Goal: Task Accomplishment & Management: Manage account settings

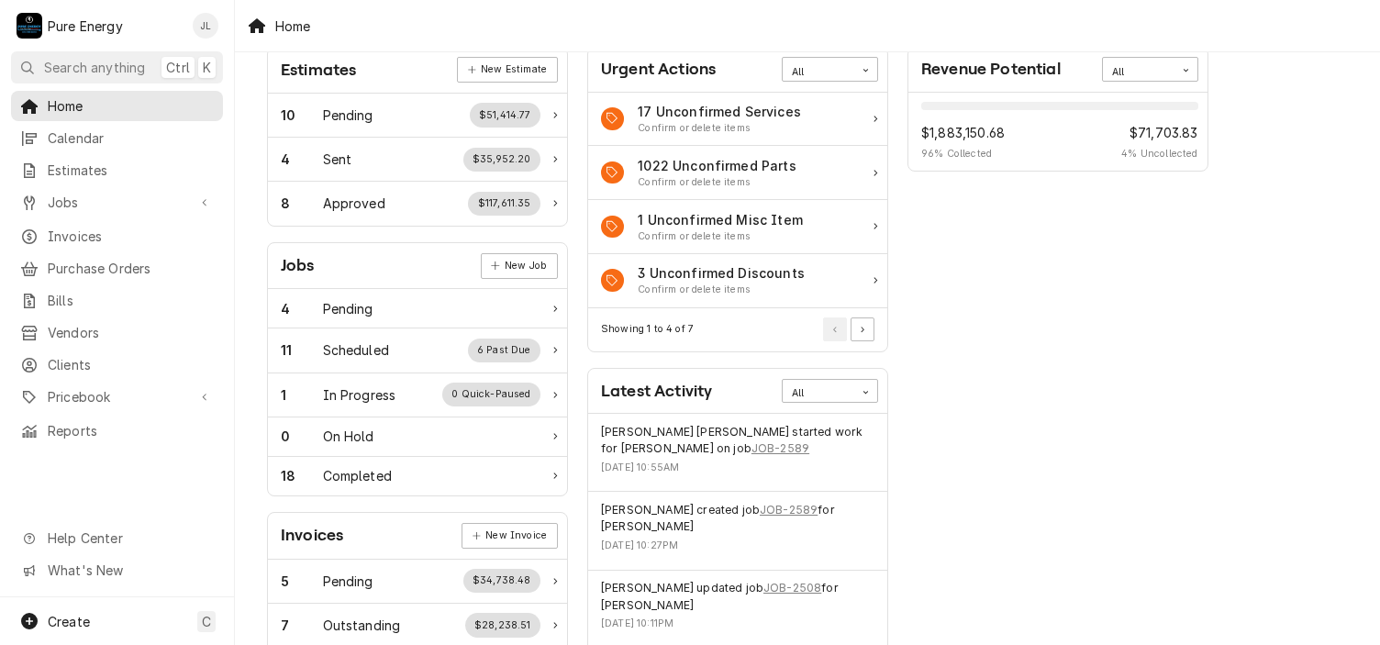
scroll to position [275, 0]
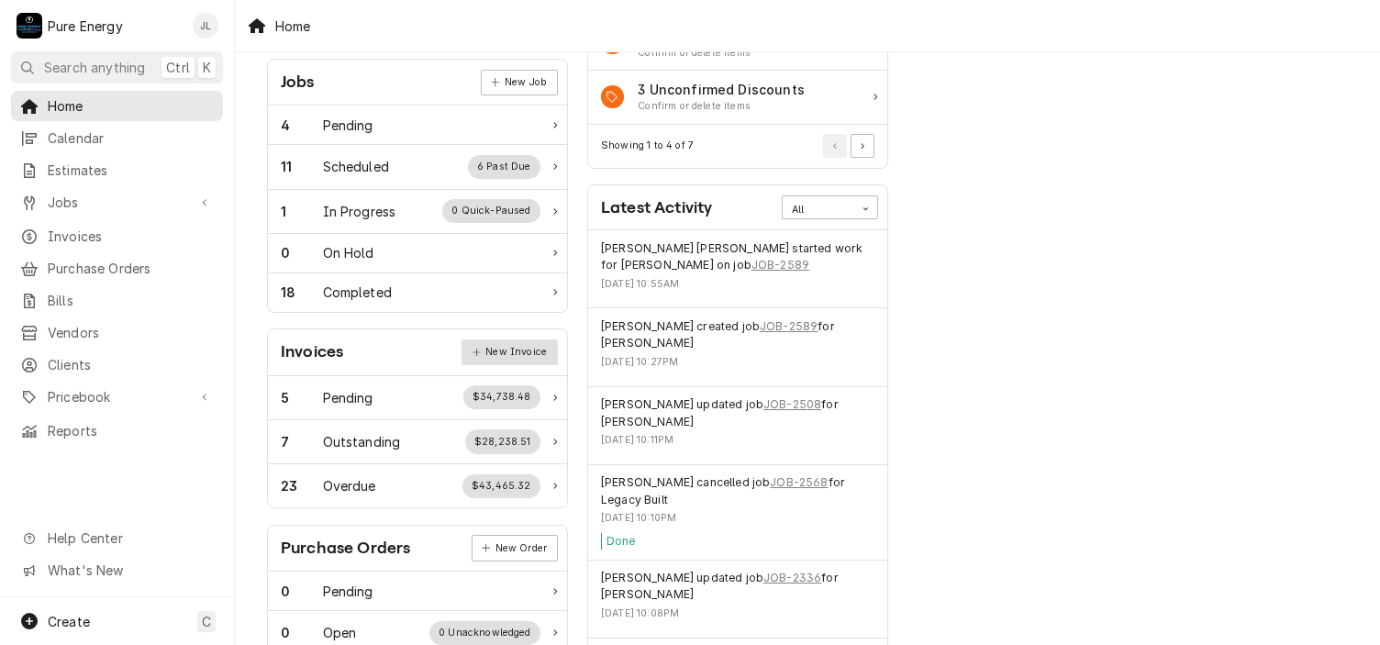
click at [505, 349] on link "New Invoice" at bounding box center [508, 352] width 95 height 26
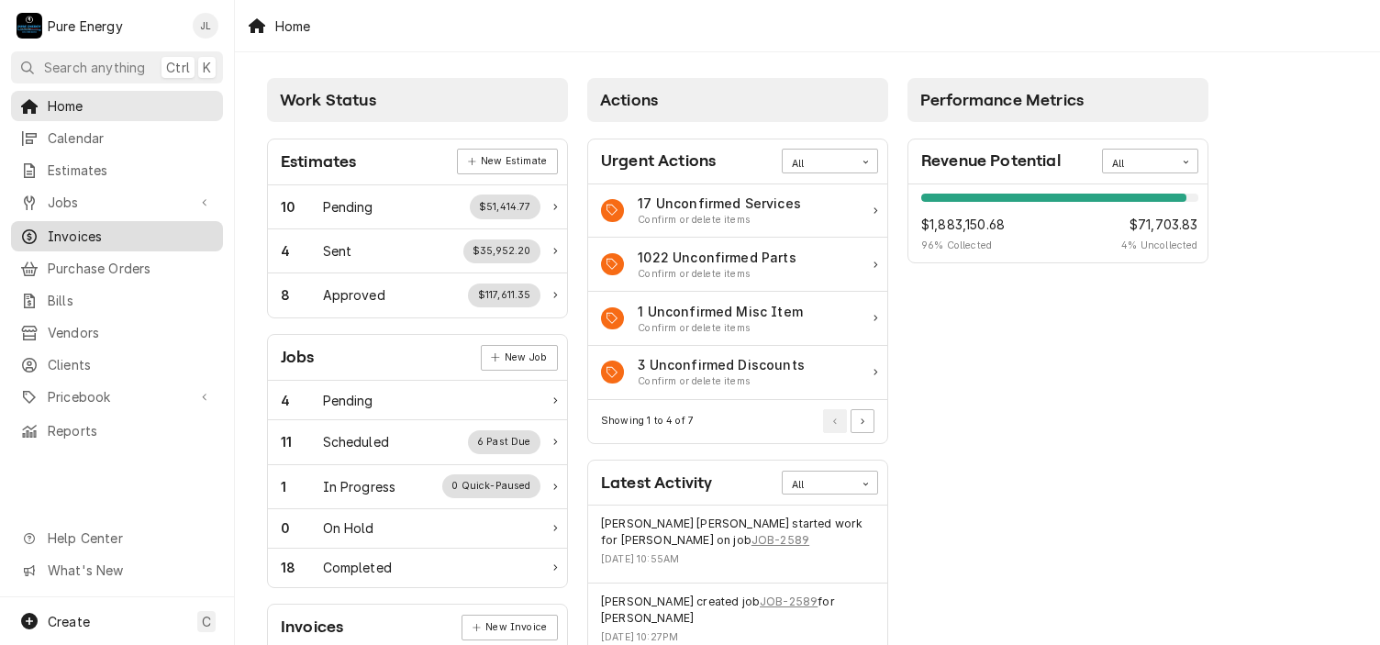
drag, startPoint x: 0, startPoint y: 0, endPoint x: 113, endPoint y: 227, distance: 253.1
click at [113, 227] on span "Invoices" at bounding box center [131, 236] width 166 height 19
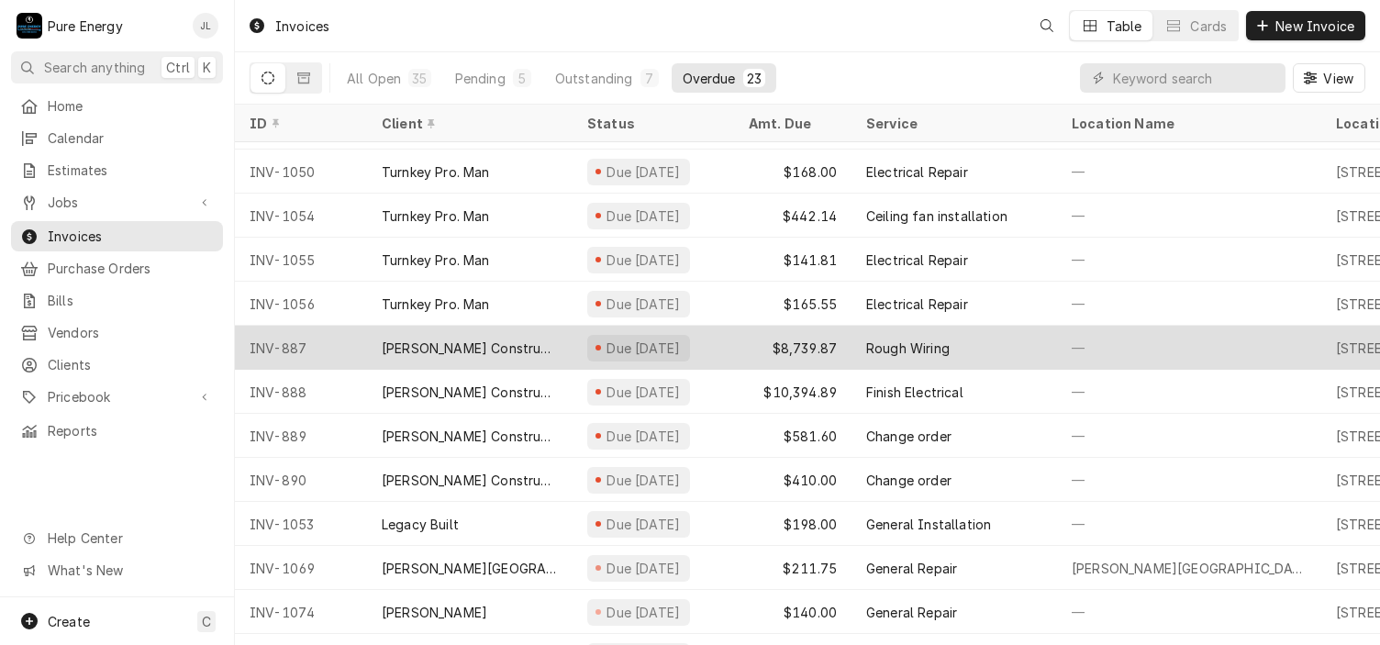
scroll to position [521, 0]
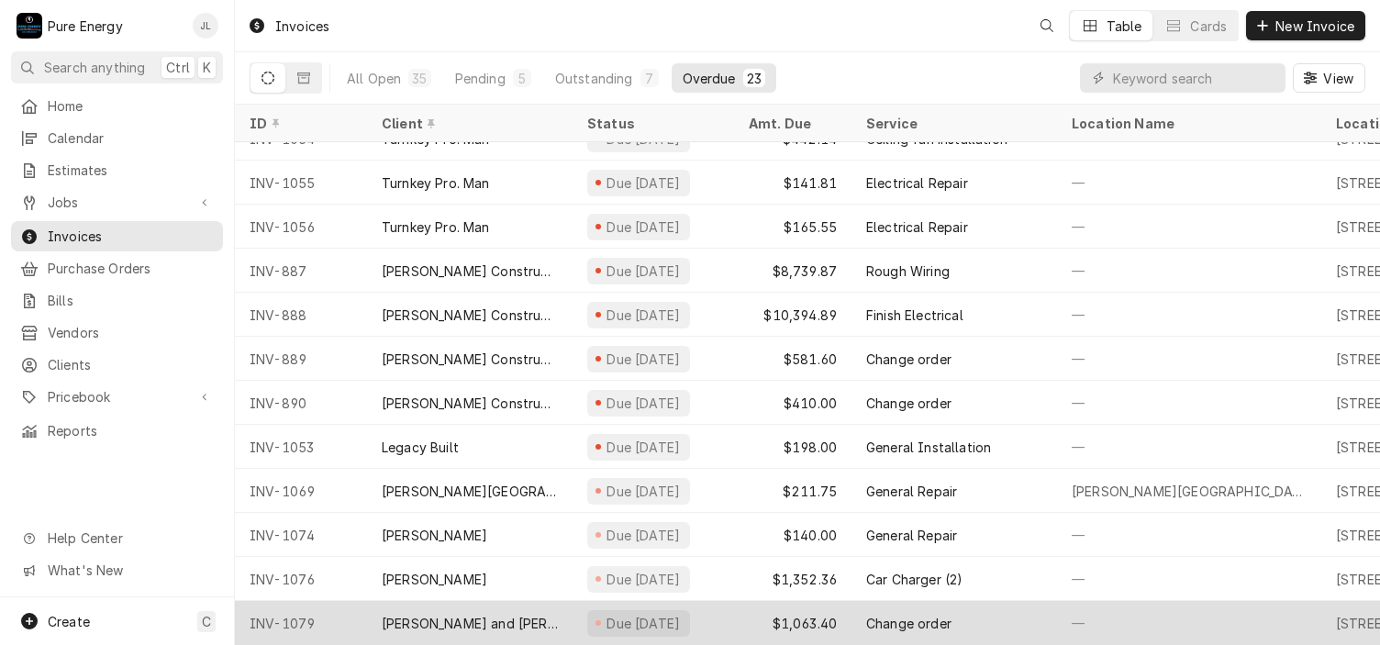
click at [377, 611] on div "John and Lesa Mackessy" at bounding box center [469, 623] width 205 height 44
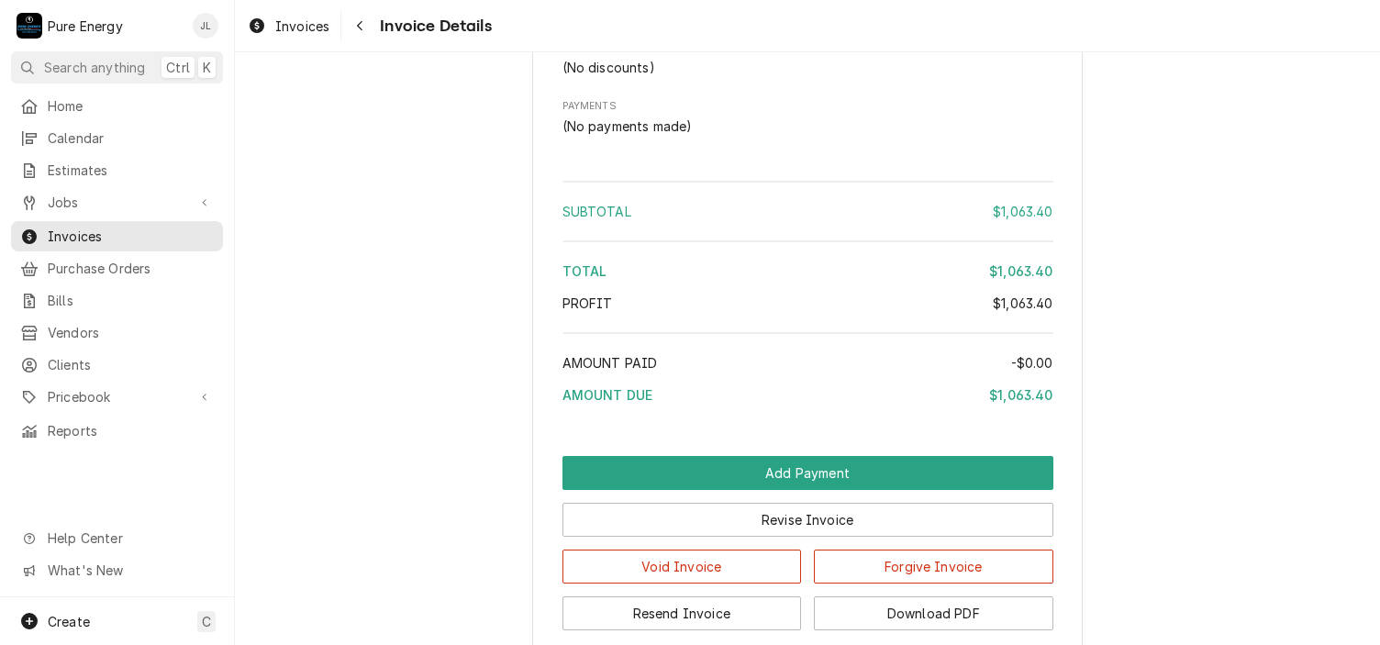
scroll to position [4036, 0]
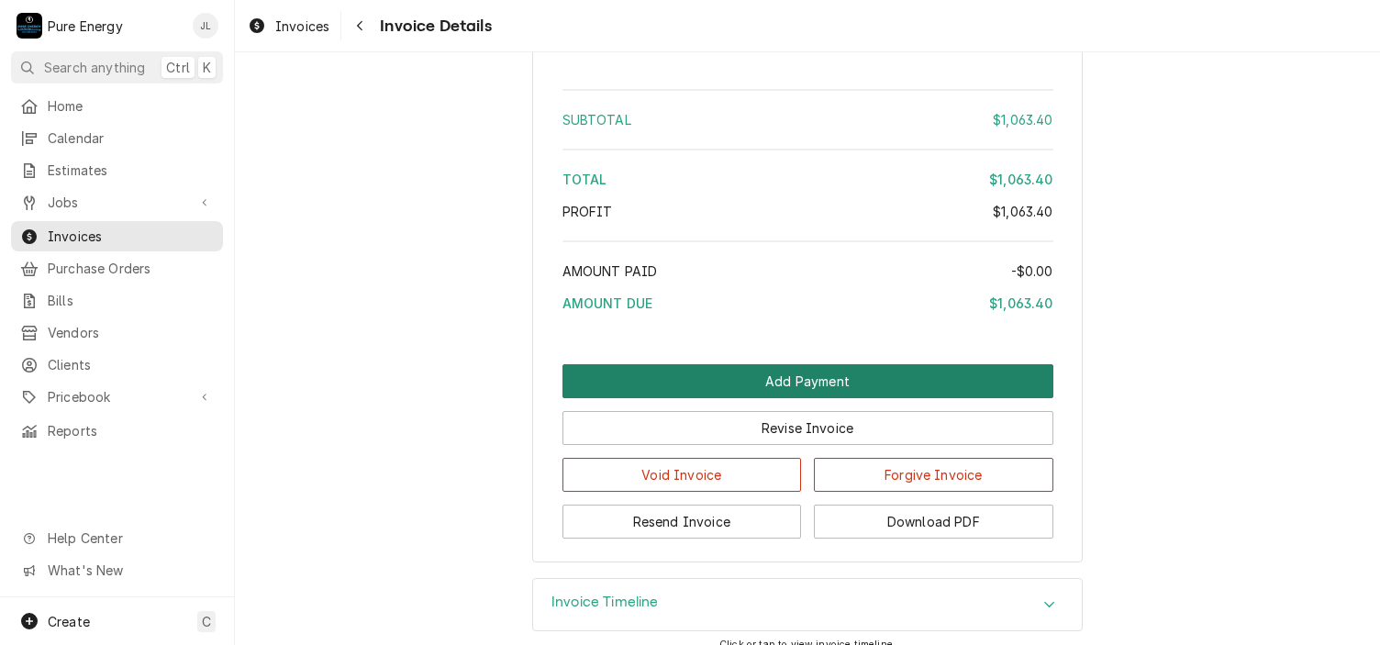
click at [737, 398] on button "Add Payment" at bounding box center [807, 381] width 491 height 34
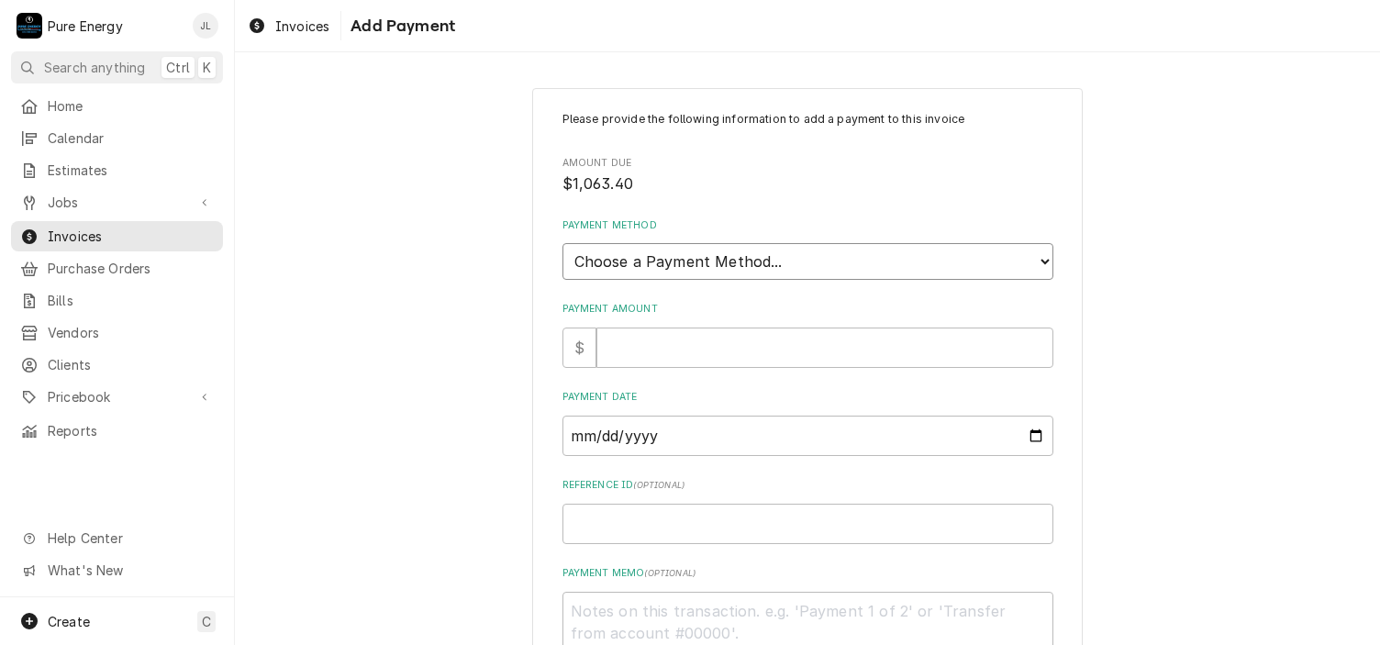
click at [704, 256] on select "Choose a Payment Method... Cash Check Credit/Debit Card ACH/eCheck Other" at bounding box center [807, 261] width 491 height 37
select select "2"
click at [562, 243] on select "Choose a Payment Method... Cash Check Credit/Debit Card ACH/eCheck Other" at bounding box center [807, 261] width 491 height 37
click at [671, 350] on input "Payment Amount" at bounding box center [824, 347] width 457 height 40
type textarea "x"
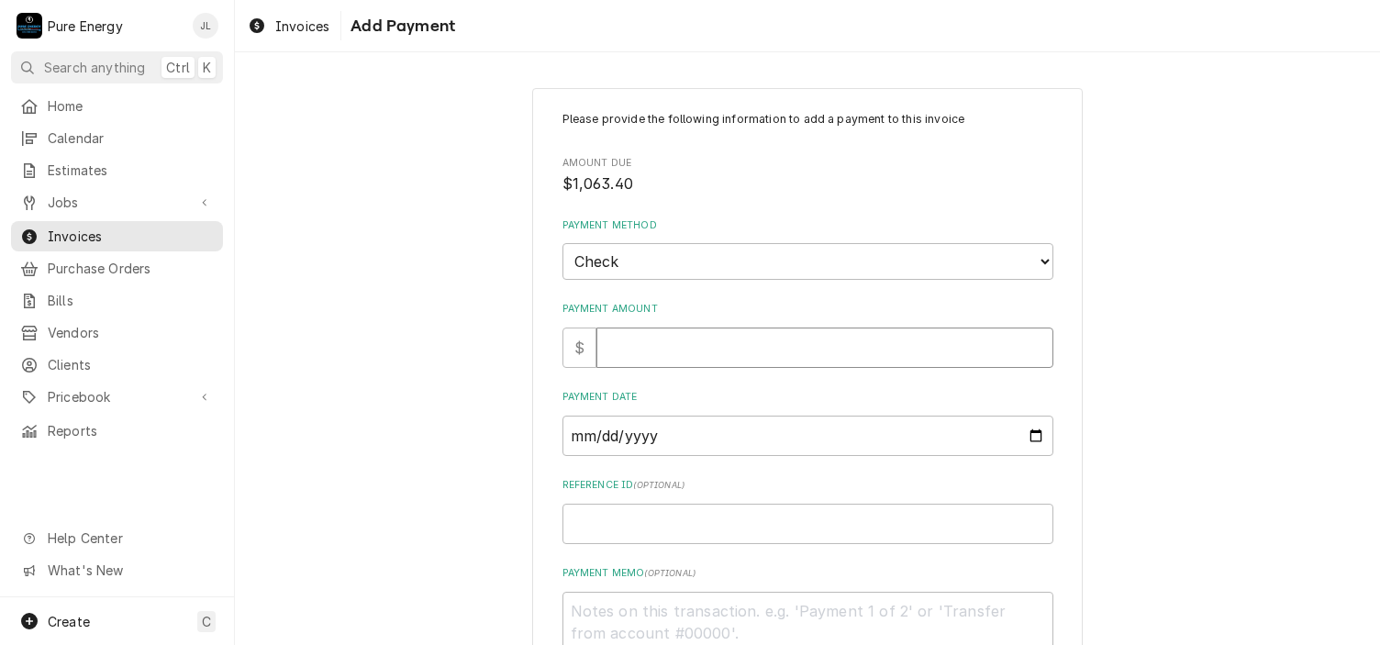
type input "1"
type textarea "x"
type input "10"
type textarea "x"
type input "106"
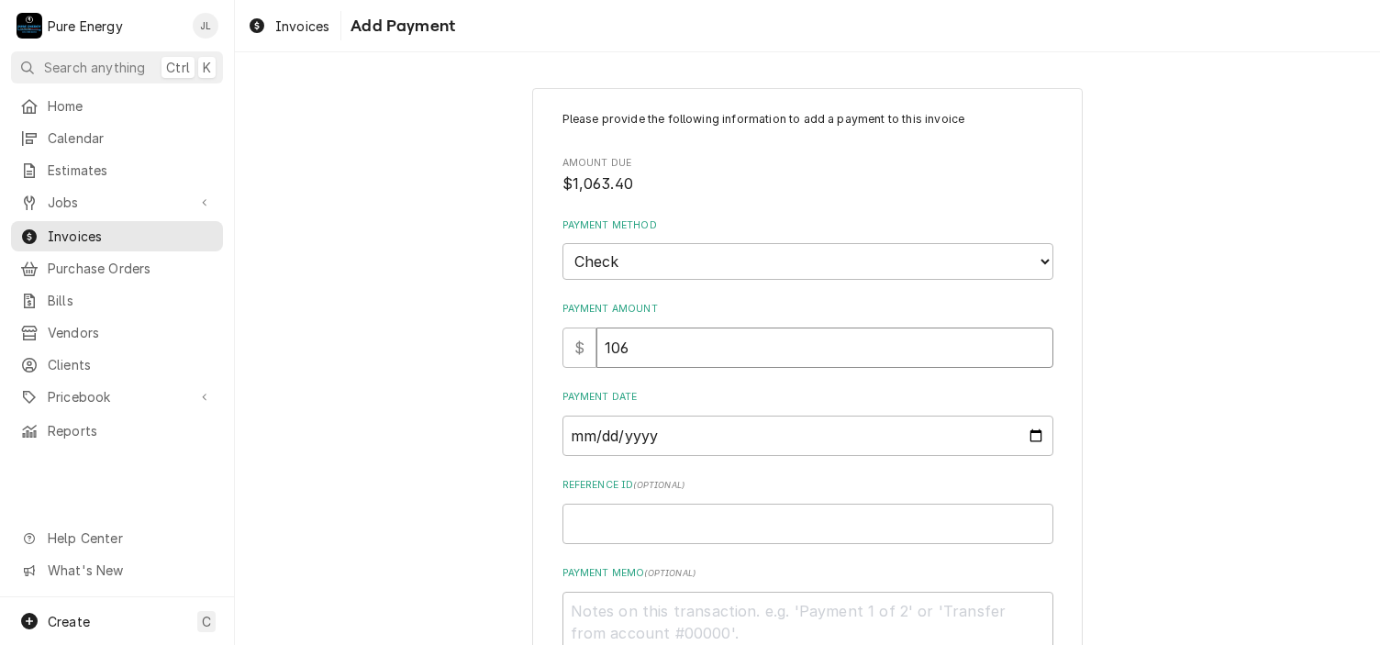
type textarea "x"
type input "1063"
type textarea "x"
type input "1063.4"
type textarea "x"
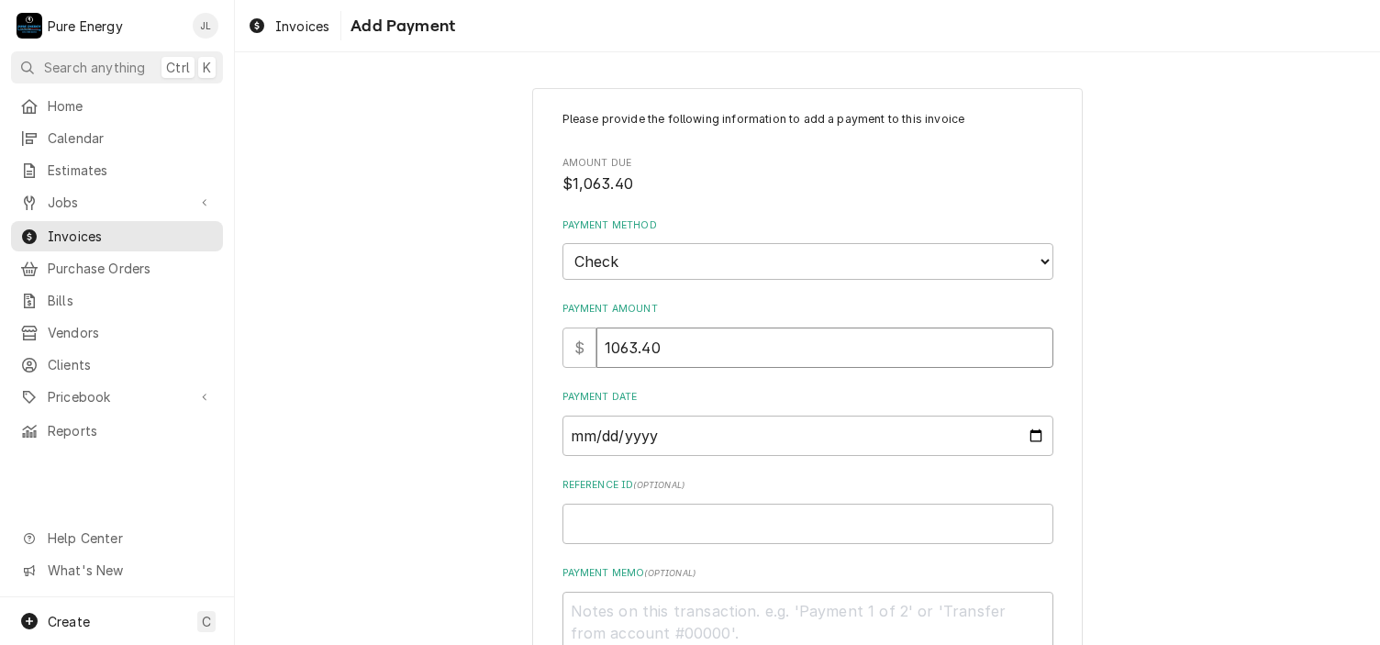
type input "1063.40"
click at [1033, 436] on input "Payment Date" at bounding box center [807, 436] width 491 height 40
type input "2025-09-22"
click at [627, 516] on input "Reference ID ( optional )" at bounding box center [807, 524] width 491 height 40
type textarea "x"
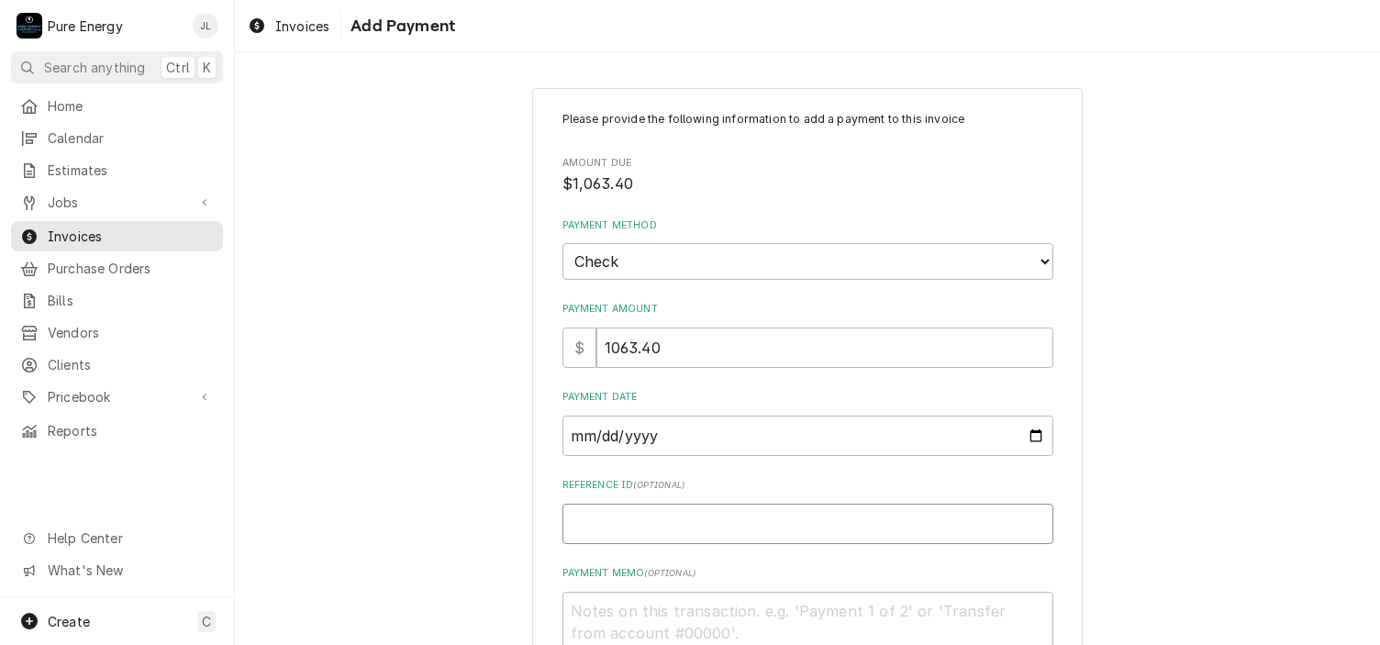
type input "3"
type textarea "x"
type input "37"
type textarea "x"
type input "371"
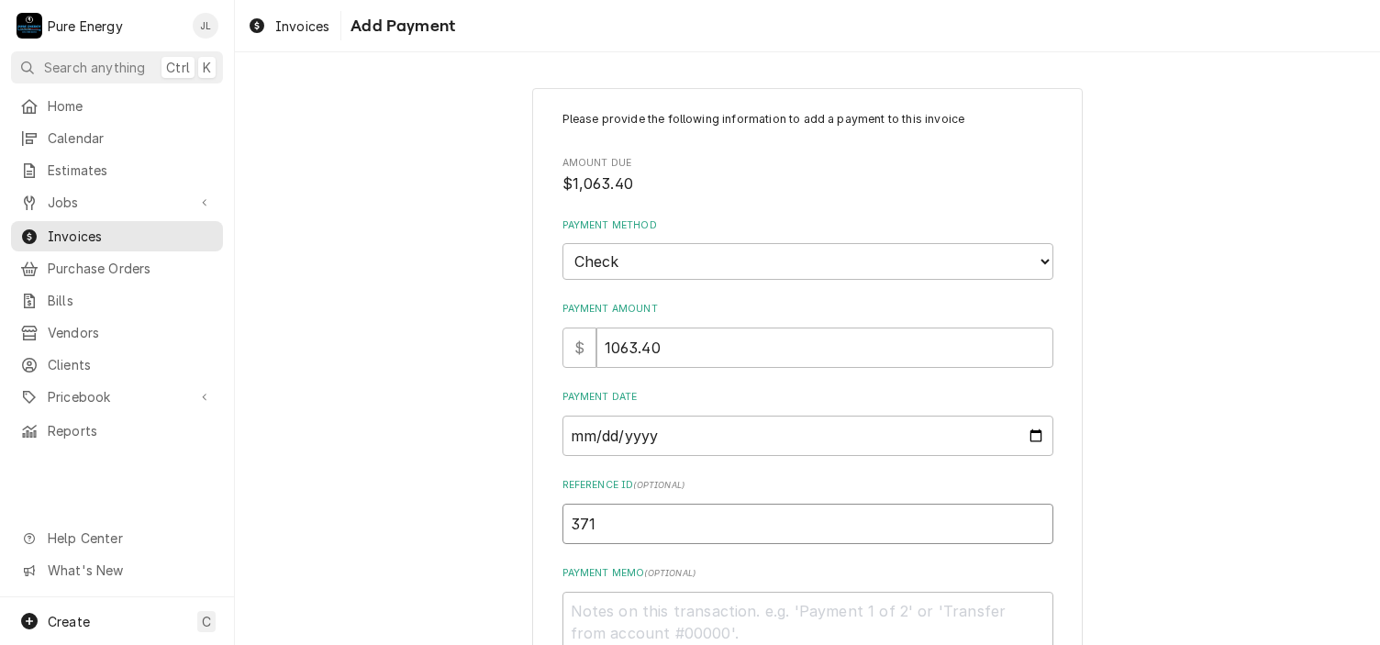
type textarea "x"
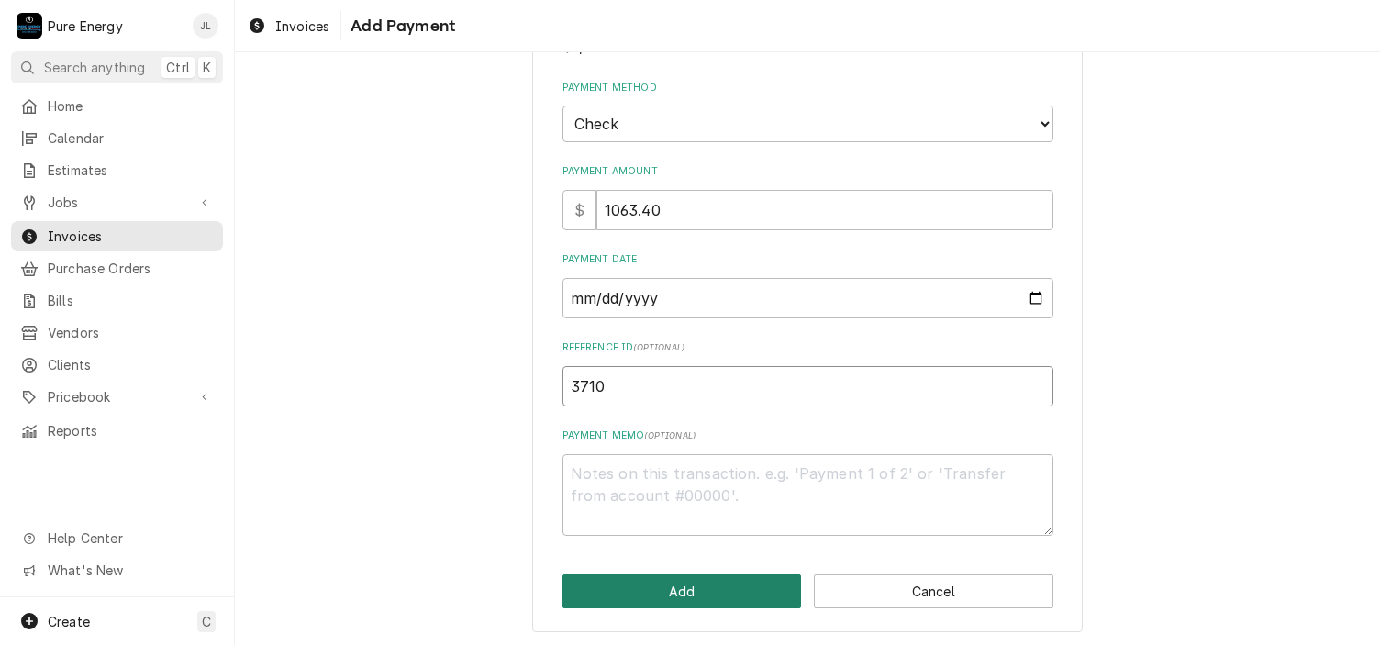
type input "3710"
click at [636, 598] on button "Add" at bounding box center [681, 591] width 239 height 34
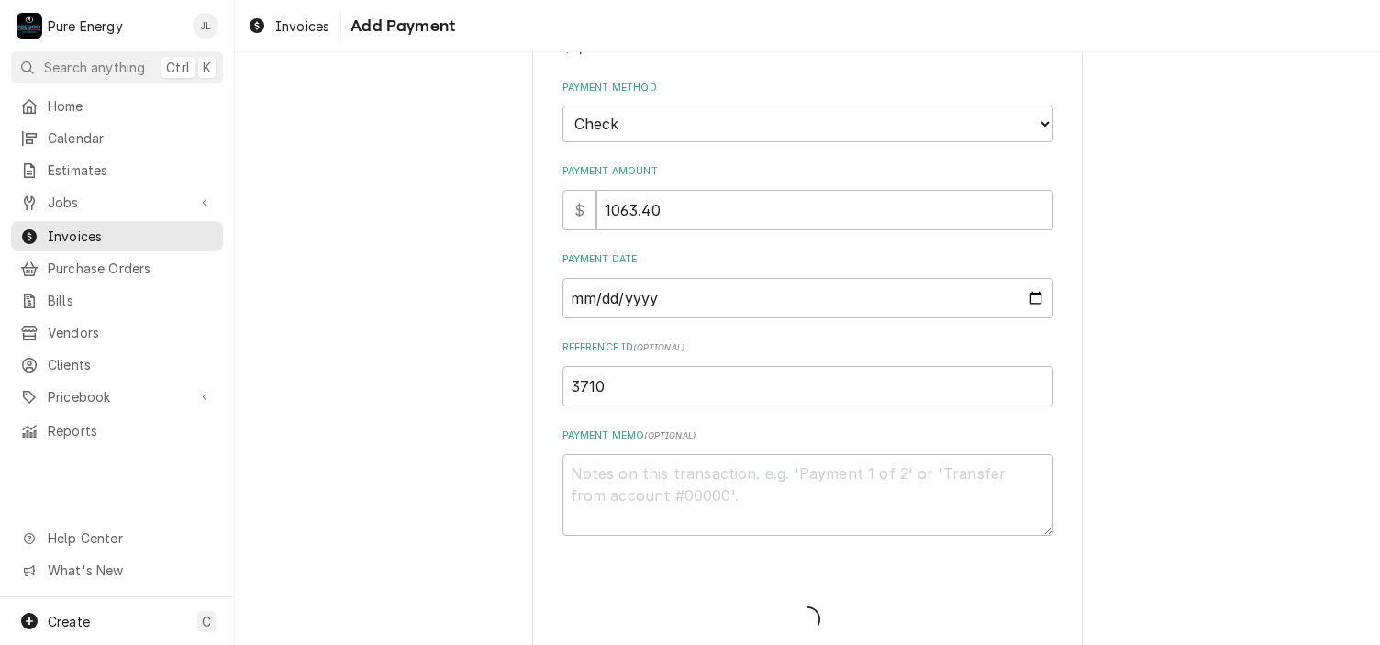
type textarea "x"
